Goal: Information Seeking & Learning: Learn about a topic

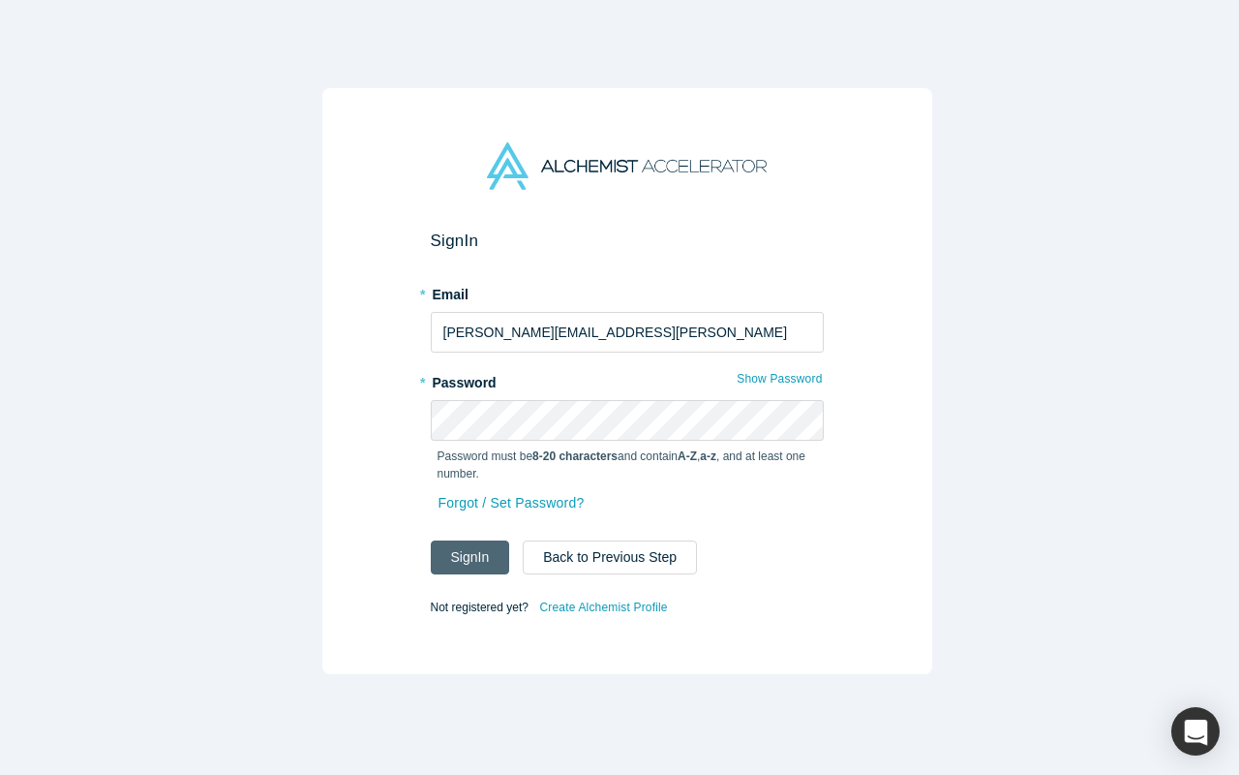
click at [462, 550] on button "Sign In" at bounding box center [470, 557] width 79 height 34
